Goal: Task Accomplishment & Management: Use online tool/utility

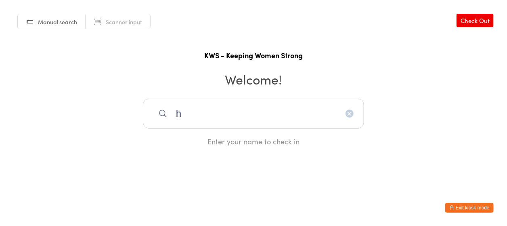
type input "h"
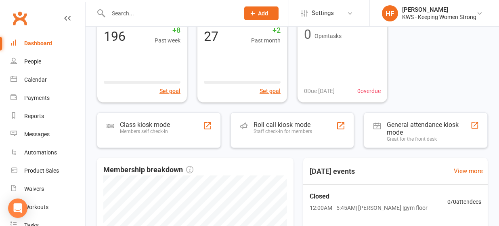
scroll to position [107, 0]
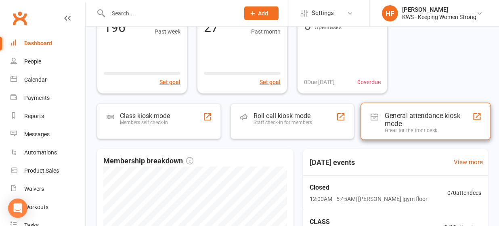
click at [392, 116] on div "General attendance kiosk mode" at bounding box center [429, 119] width 88 height 16
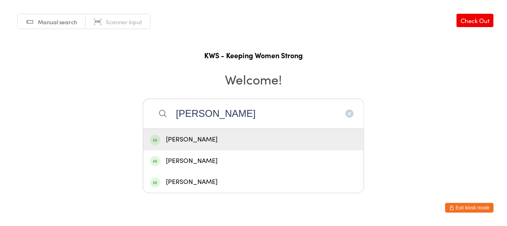
type input "[PERSON_NAME]"
click at [190, 141] on div "[PERSON_NAME]" at bounding box center [253, 139] width 207 height 11
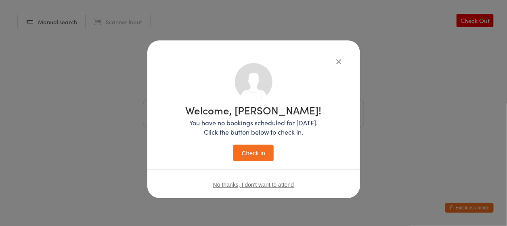
click at [258, 153] on button "Check in" at bounding box center [253, 153] width 40 height 17
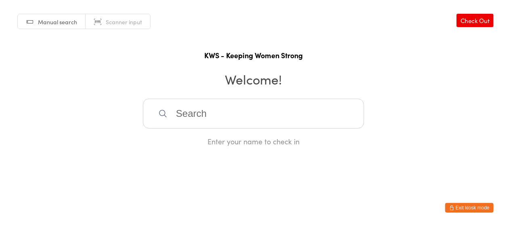
click at [227, 114] on input "search" at bounding box center [253, 114] width 221 height 30
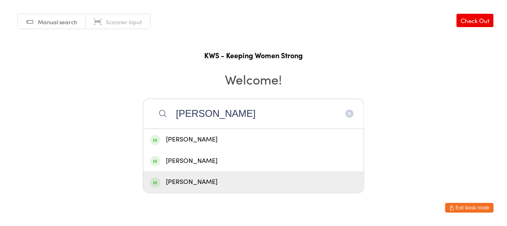
type input "[PERSON_NAME]"
click at [198, 182] on div "[PERSON_NAME]" at bounding box center [253, 181] width 207 height 11
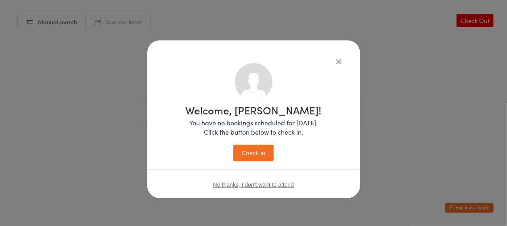
click at [257, 154] on button "Check in" at bounding box center [253, 153] width 40 height 17
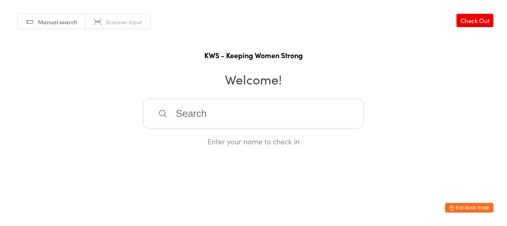
click at [239, 117] on input "search" at bounding box center [253, 114] width 221 height 30
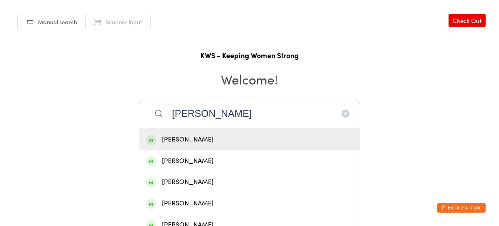
type input "[PERSON_NAME]"
click at [217, 138] on div "[PERSON_NAME]" at bounding box center [249, 139] width 207 height 11
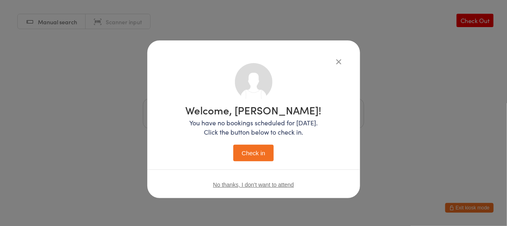
click at [243, 151] on button "Check in" at bounding box center [253, 153] width 40 height 17
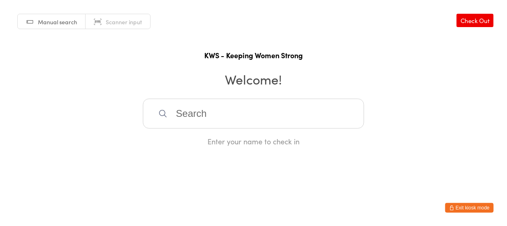
click at [178, 113] on input "search" at bounding box center [253, 114] width 221 height 30
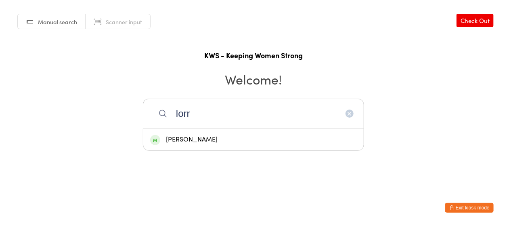
type input "lorr"
click at [194, 139] on div "[PERSON_NAME]" at bounding box center [253, 139] width 207 height 11
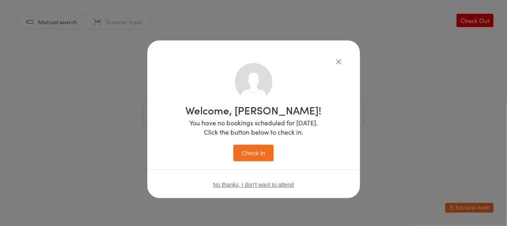
click at [255, 150] on button "Check in" at bounding box center [253, 153] width 40 height 17
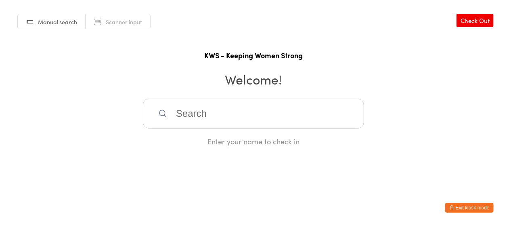
click at [211, 113] on input "search" at bounding box center [253, 114] width 221 height 30
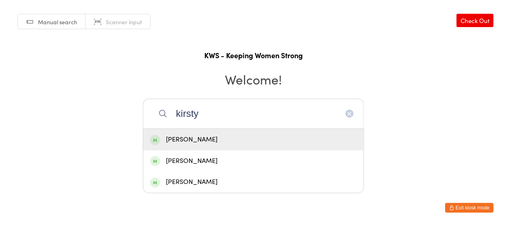
type input "kirsty"
click at [197, 140] on div "[PERSON_NAME]" at bounding box center [253, 139] width 207 height 11
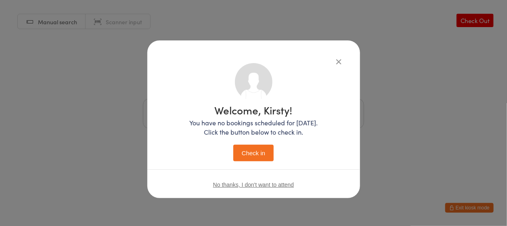
click at [245, 151] on button "Check in" at bounding box center [253, 153] width 40 height 17
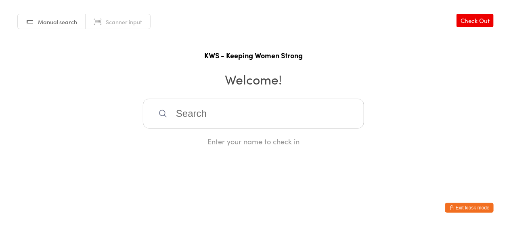
click at [247, 129] on div "Enter your name to check in" at bounding box center [253, 123] width 221 height 48
click at [229, 118] on input "search" at bounding box center [253, 114] width 221 height 30
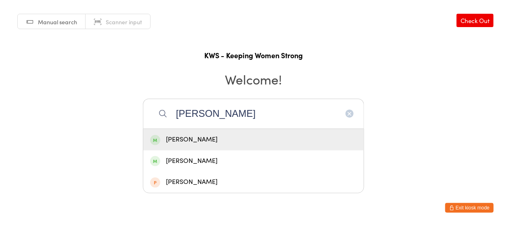
type input "[PERSON_NAME]"
click at [208, 143] on div "[PERSON_NAME]" at bounding box center [253, 139] width 207 height 11
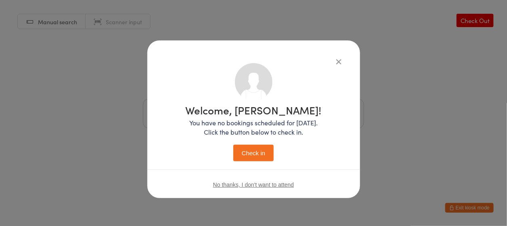
click at [248, 153] on button "Check in" at bounding box center [253, 153] width 40 height 17
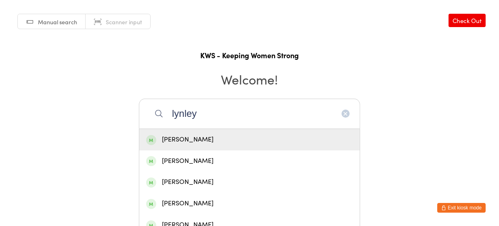
type input "lynley"
click at [190, 138] on div "[PERSON_NAME]" at bounding box center [249, 139] width 207 height 11
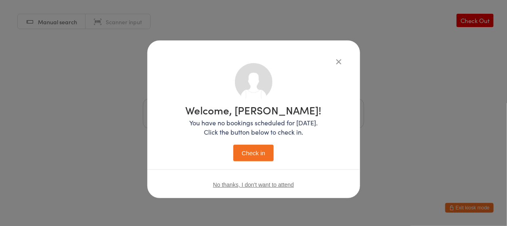
click at [256, 151] on button "Check in" at bounding box center [253, 153] width 40 height 17
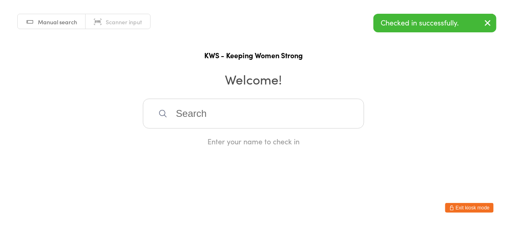
click at [68, 42] on div "Manual search Scanner input Check Out KWS - Keeping Women Strong Welcome! Enter…" at bounding box center [253, 73] width 507 height 146
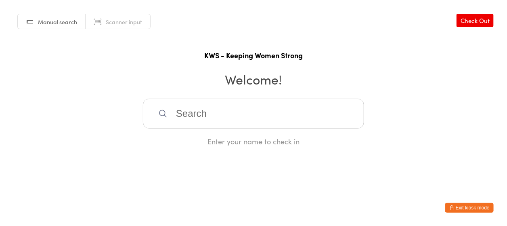
click at [190, 113] on input "search" at bounding box center [253, 114] width 221 height 30
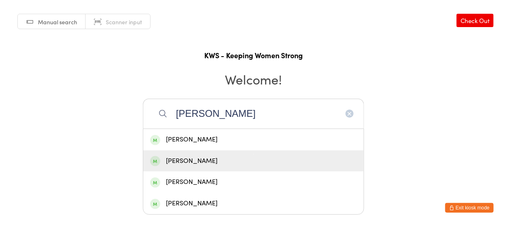
type input "[PERSON_NAME]"
click at [192, 159] on div "[PERSON_NAME]" at bounding box center [253, 160] width 207 height 11
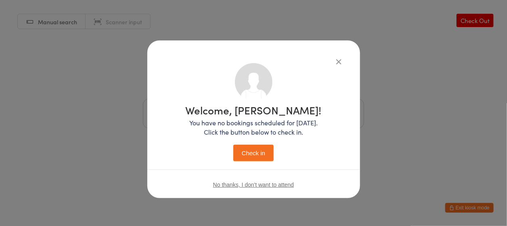
click at [250, 153] on button "Check in" at bounding box center [253, 153] width 40 height 17
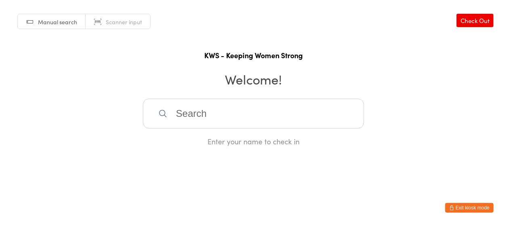
click at [193, 111] on input "search" at bounding box center [253, 114] width 221 height 30
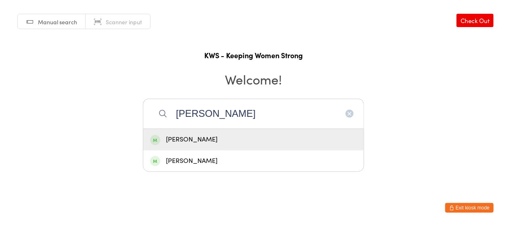
type input "[PERSON_NAME]"
click at [193, 141] on div "[PERSON_NAME]" at bounding box center [253, 139] width 207 height 11
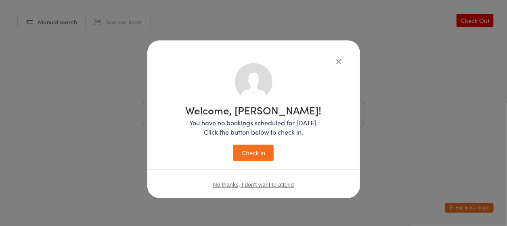
click at [260, 153] on button "Check in" at bounding box center [253, 153] width 40 height 17
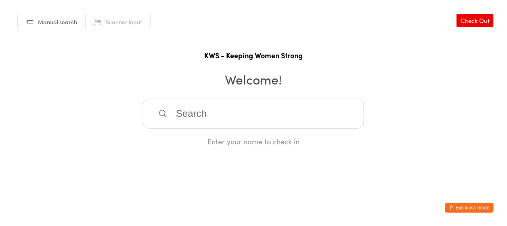
click at [264, 113] on input "search" at bounding box center [253, 114] width 221 height 30
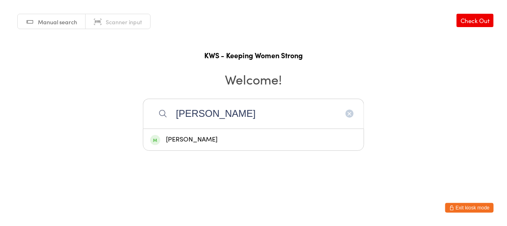
type input "[PERSON_NAME]"
click at [181, 138] on div "[PERSON_NAME]" at bounding box center [253, 139] width 207 height 11
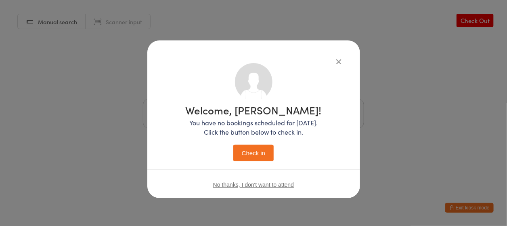
click at [261, 153] on button "Check in" at bounding box center [253, 153] width 40 height 17
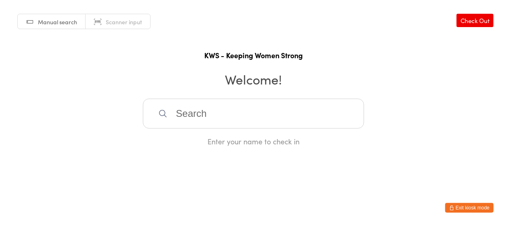
click at [176, 113] on input "search" at bounding box center [253, 114] width 221 height 30
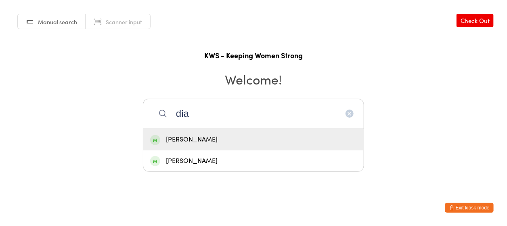
type input "dia"
click at [198, 139] on div "[PERSON_NAME]" at bounding box center [253, 139] width 207 height 11
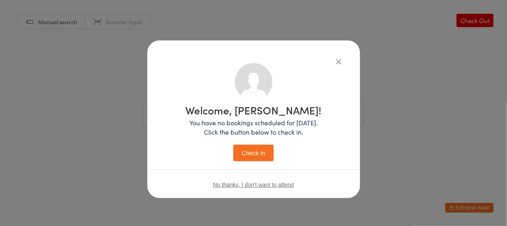
click at [253, 152] on button "Check in" at bounding box center [253, 153] width 40 height 17
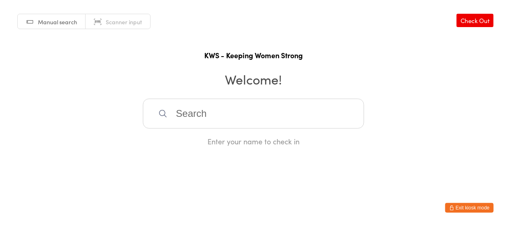
click at [221, 109] on input "search" at bounding box center [253, 114] width 221 height 30
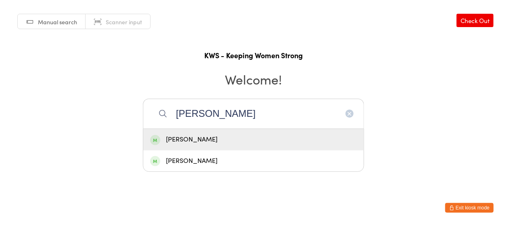
type input "[PERSON_NAME]"
click at [191, 134] on div "[PERSON_NAME]" at bounding box center [253, 139] width 207 height 11
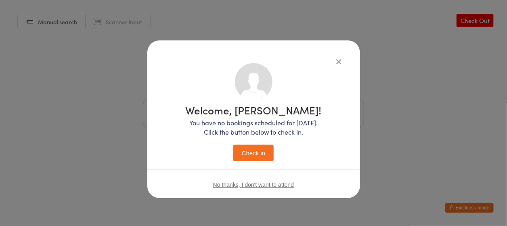
click at [255, 153] on button "Check in" at bounding box center [253, 153] width 40 height 17
